Goal: Task Accomplishment & Management: Manage account settings

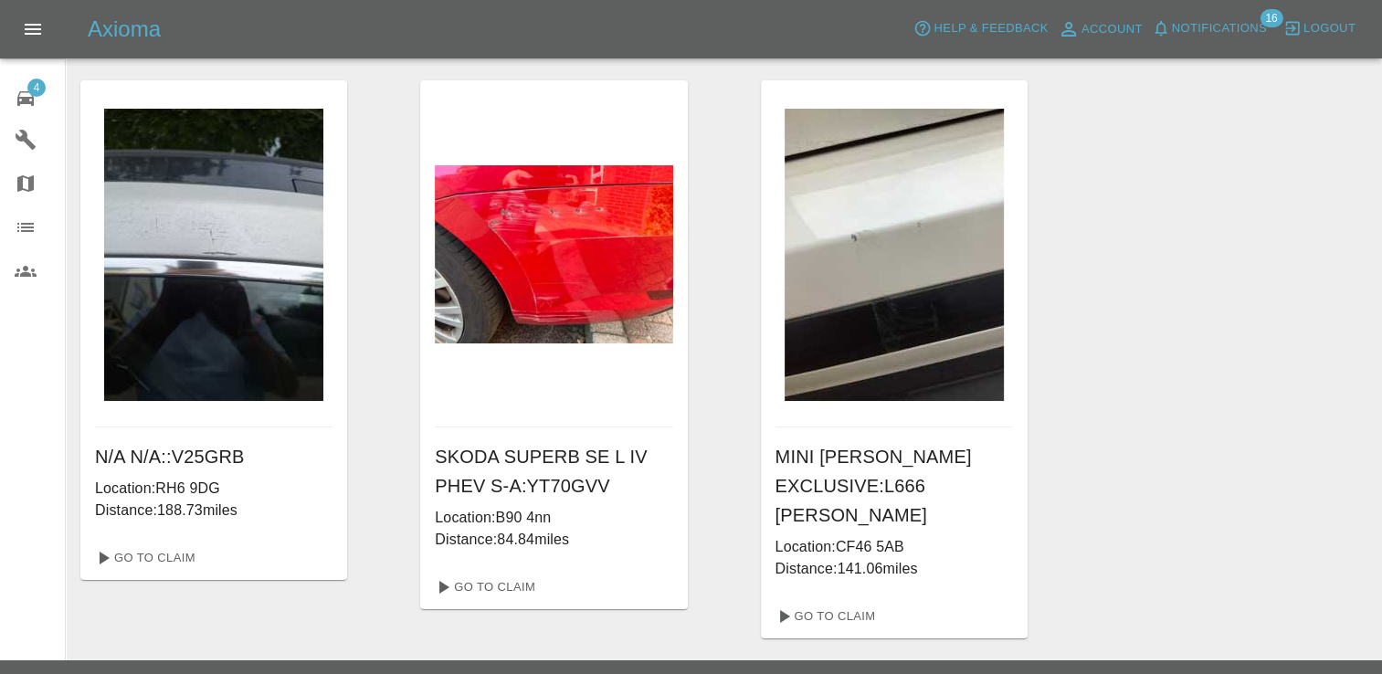
click at [27, 89] on span "4" at bounding box center [36, 88] width 18 height 18
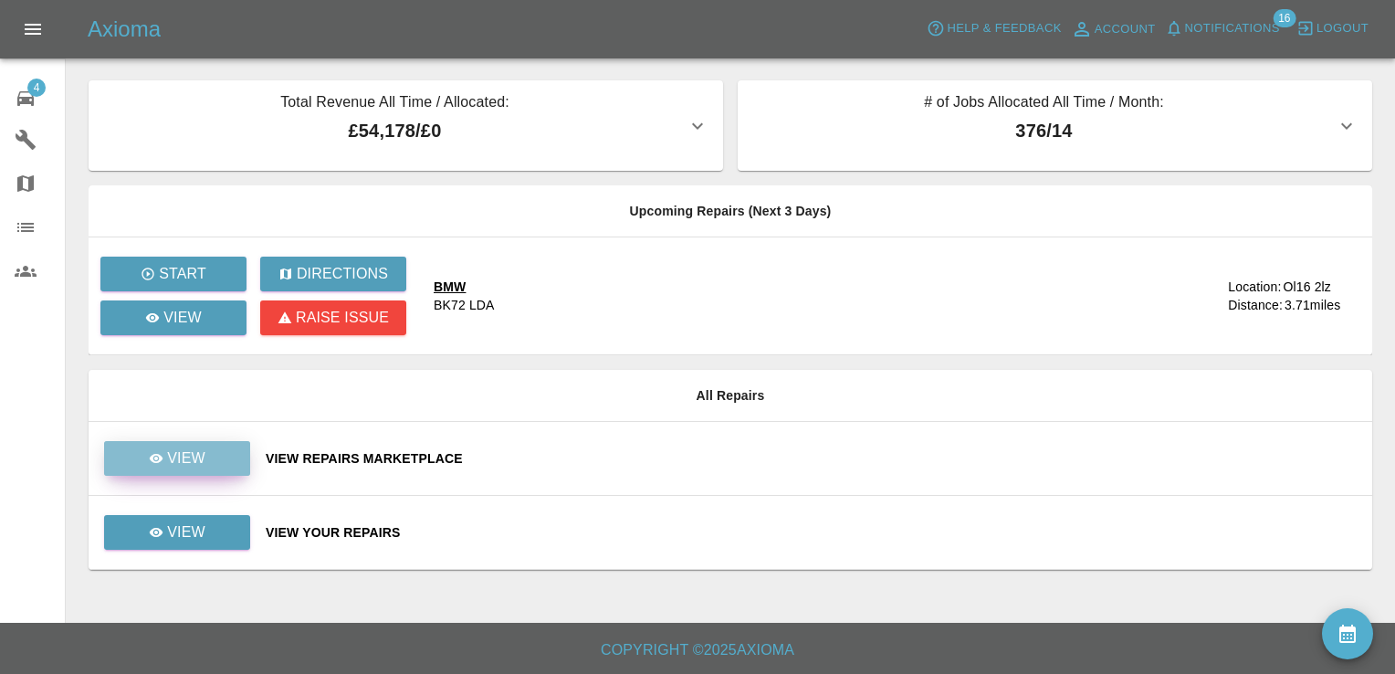
click at [185, 458] on p "View" at bounding box center [186, 458] width 38 height 22
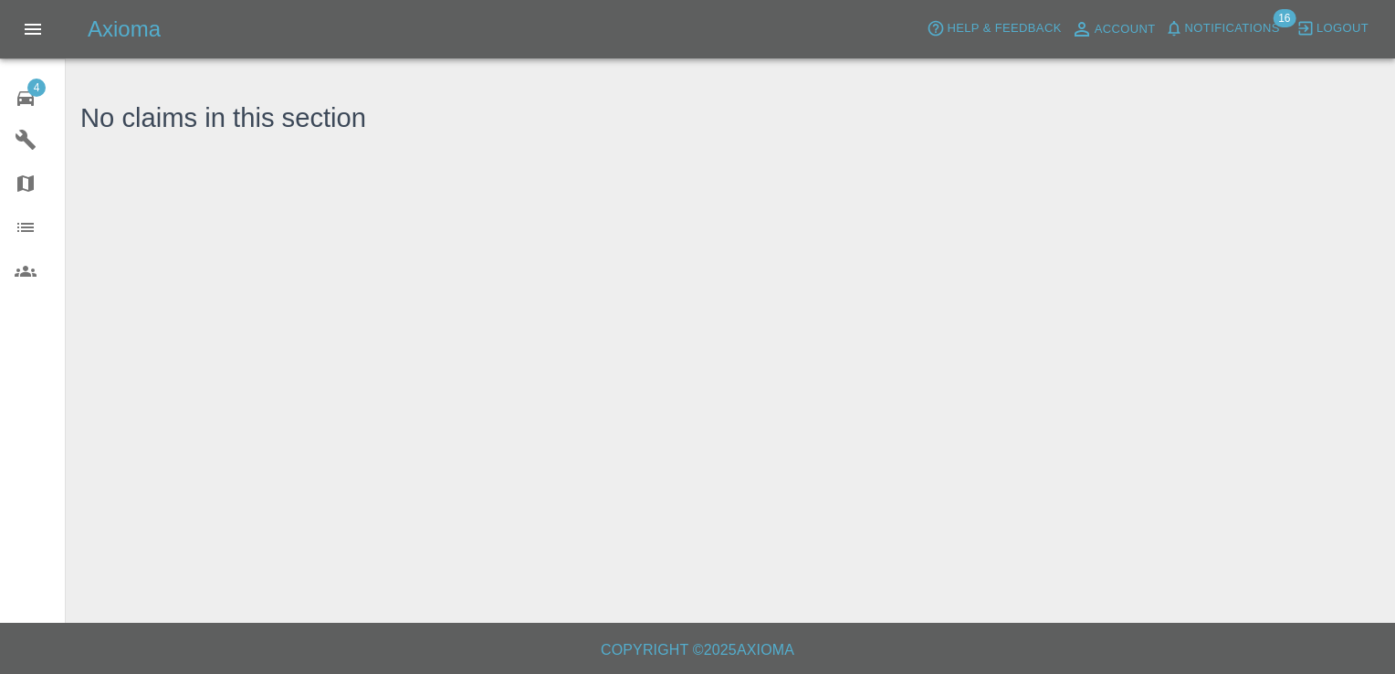
click at [33, 106] on icon at bounding box center [26, 99] width 22 height 22
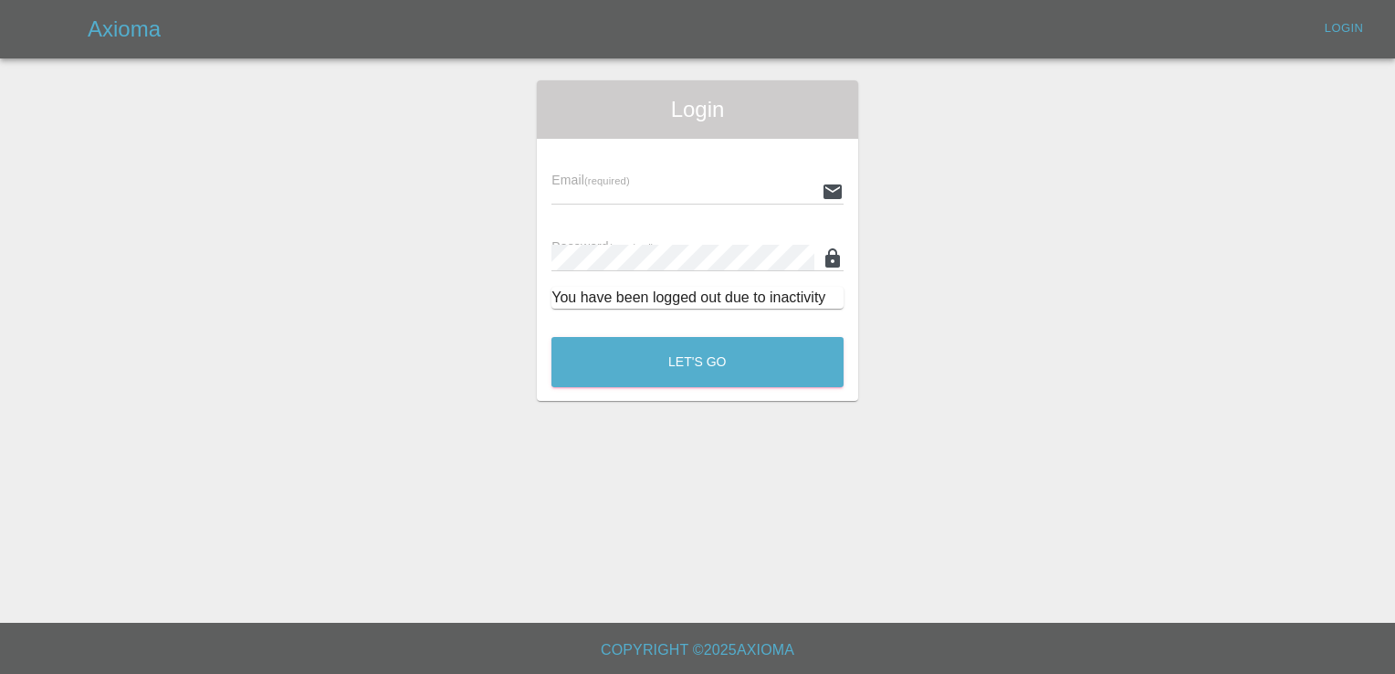
type input "[EMAIL_ADDRESS][DOMAIN_NAME]"
click at [717, 364] on button "Let's Go" at bounding box center [698, 362] width 292 height 50
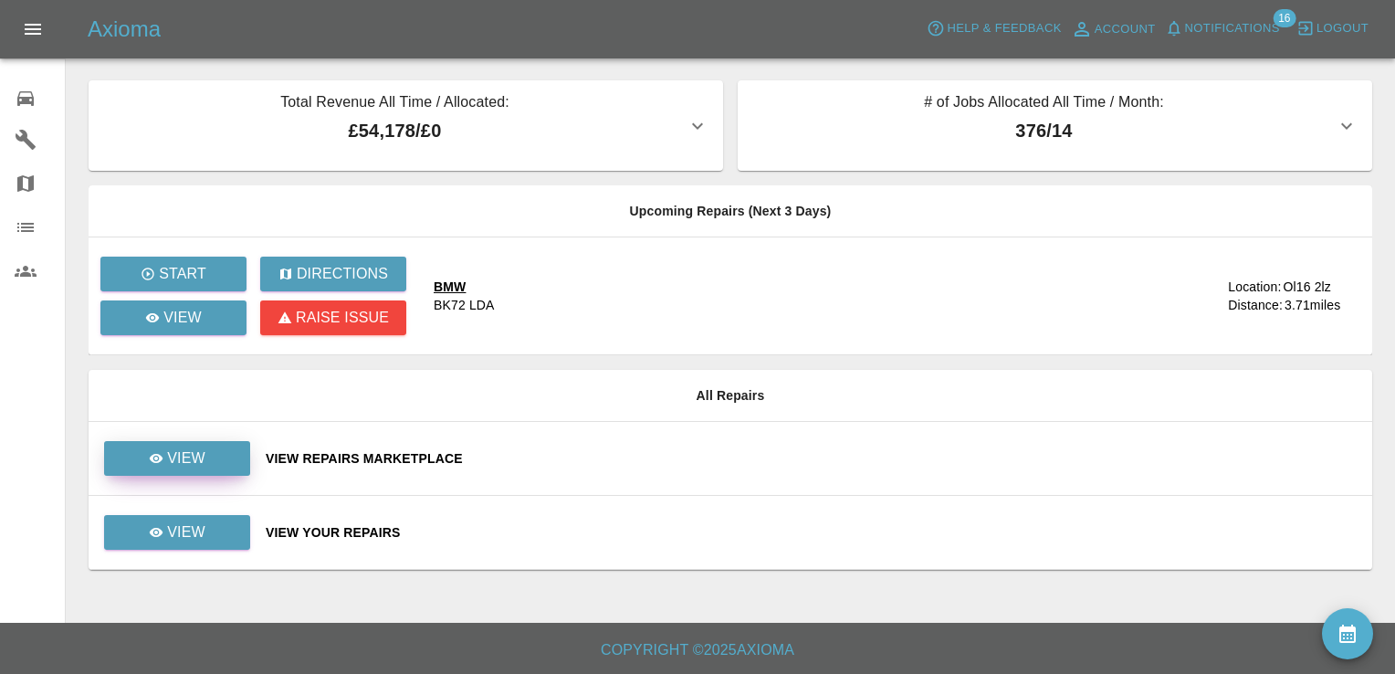
click at [205, 471] on link "View" at bounding box center [177, 458] width 146 height 35
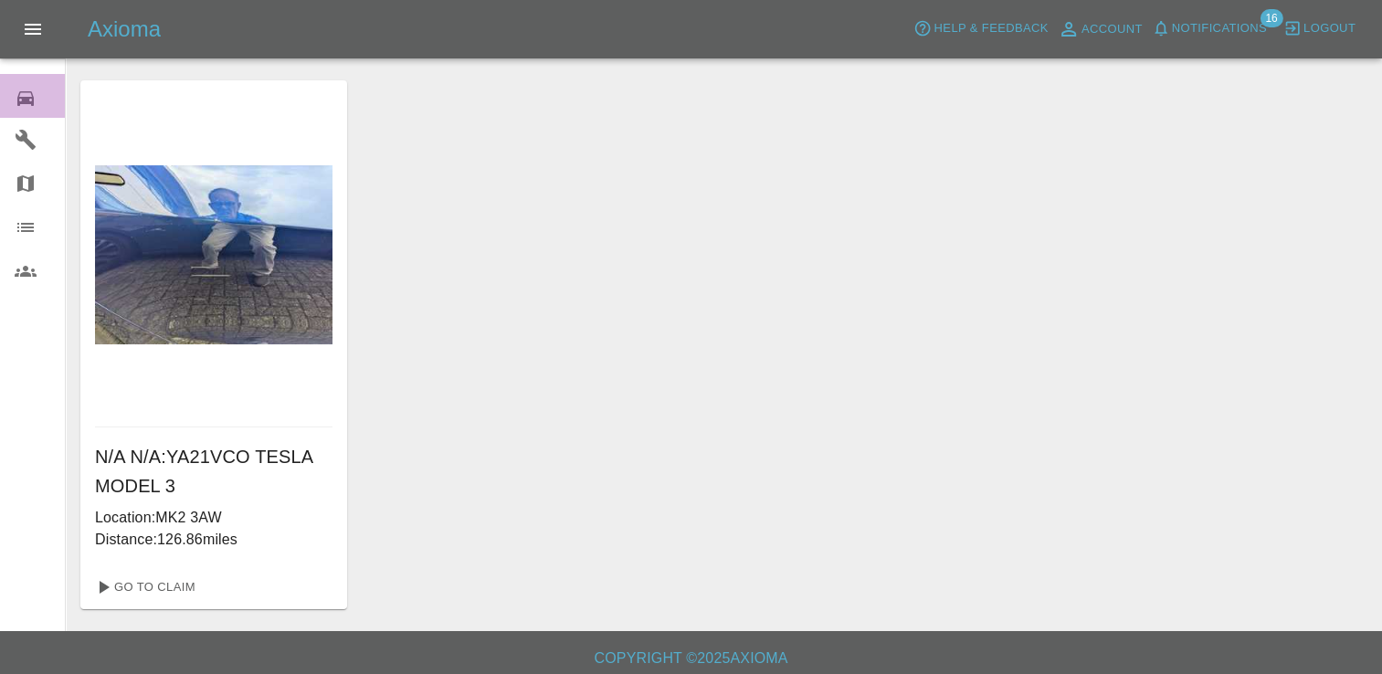
click at [30, 90] on icon at bounding box center [26, 99] width 22 height 22
